Goal: Task Accomplishment & Management: Use online tool/utility

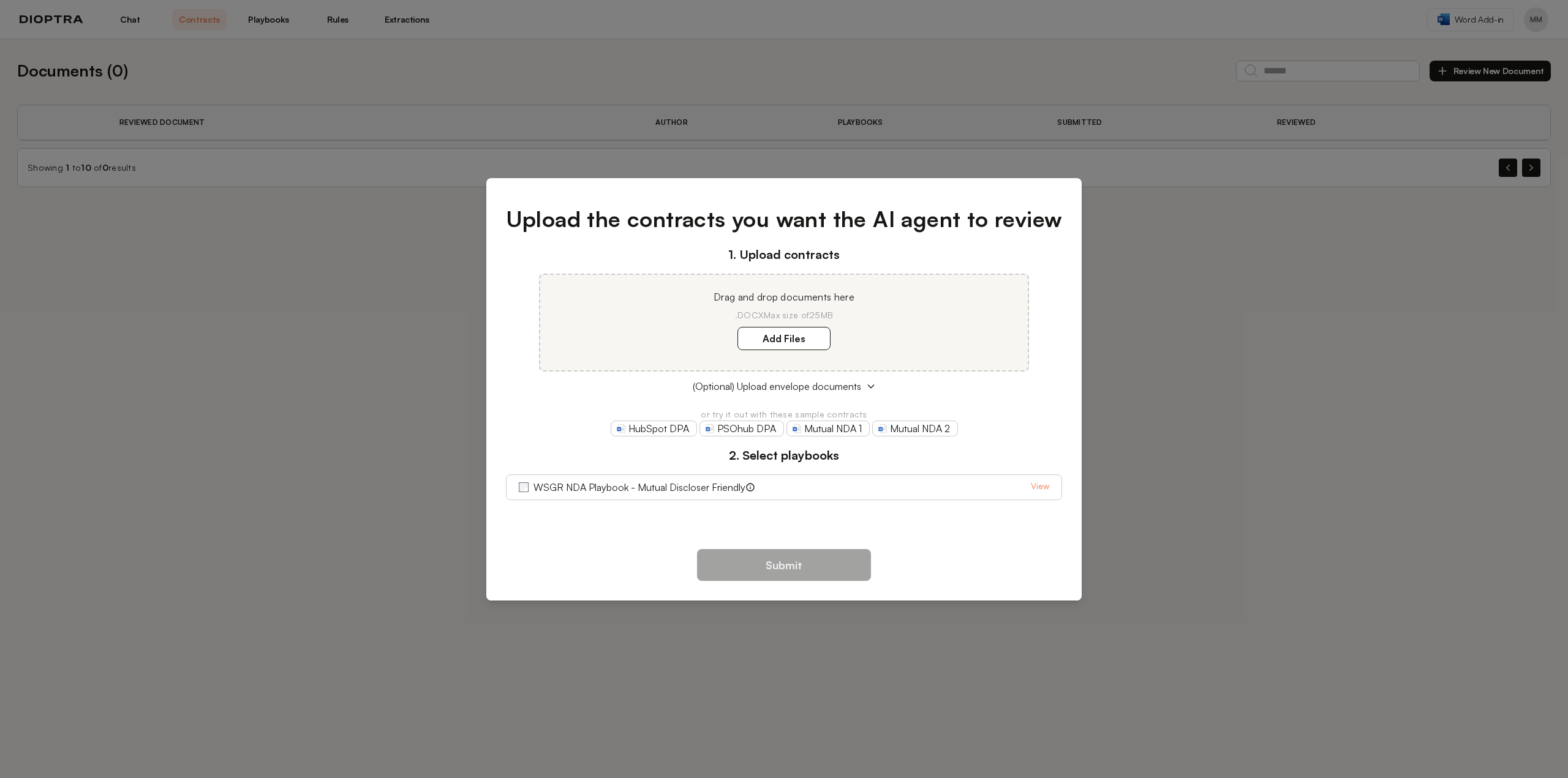
click at [1038, 487] on link "View" at bounding box center [1040, 487] width 18 height 15
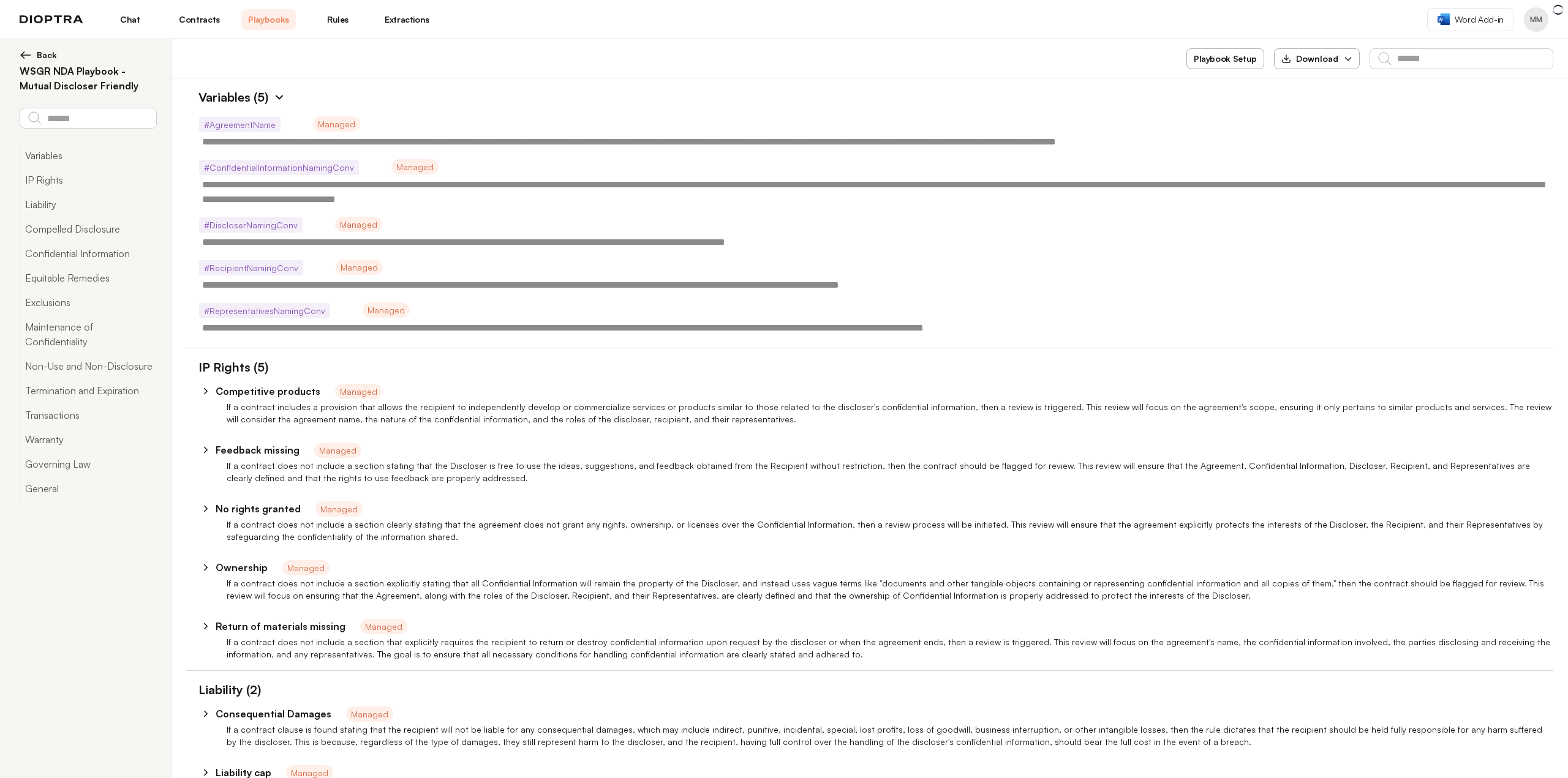
type textarea "*"
click at [1040, 24] on header "Chat Contracts Playbooks Rules Extractions Word Add-in MM" at bounding box center [784, 20] width 1568 height 39
